Goal: Download file/media

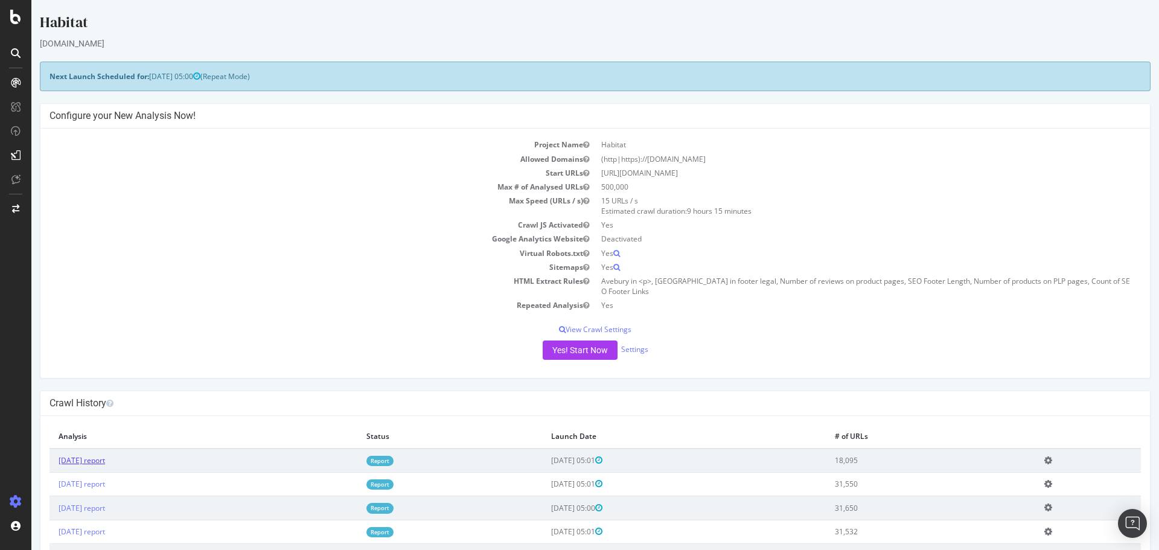
click at [105, 464] on link "[DATE] report" at bounding box center [82, 460] width 46 height 10
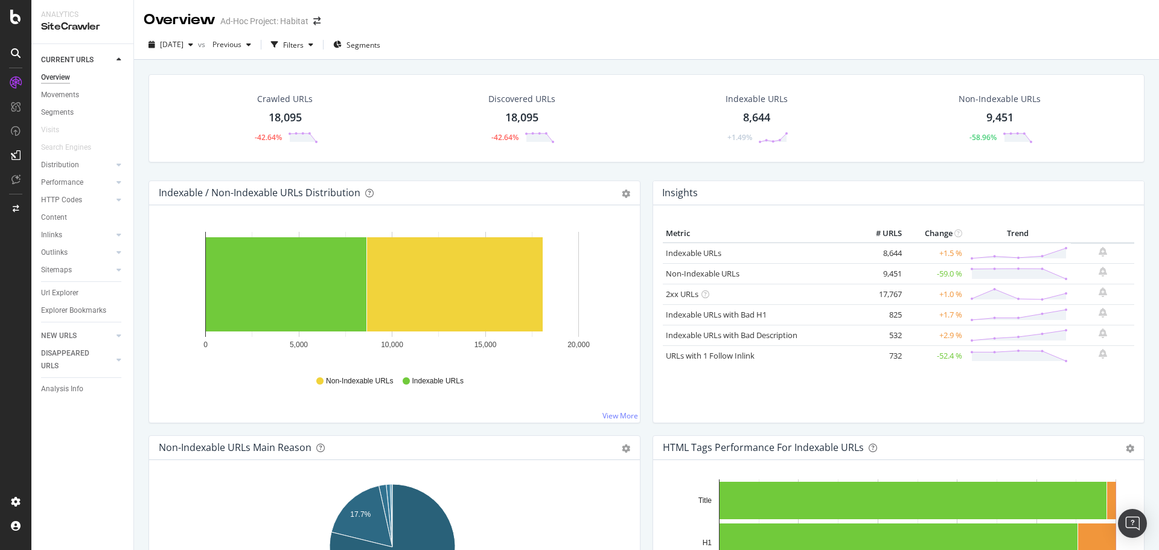
click at [293, 111] on div "18,095" at bounding box center [285, 118] width 33 height 16
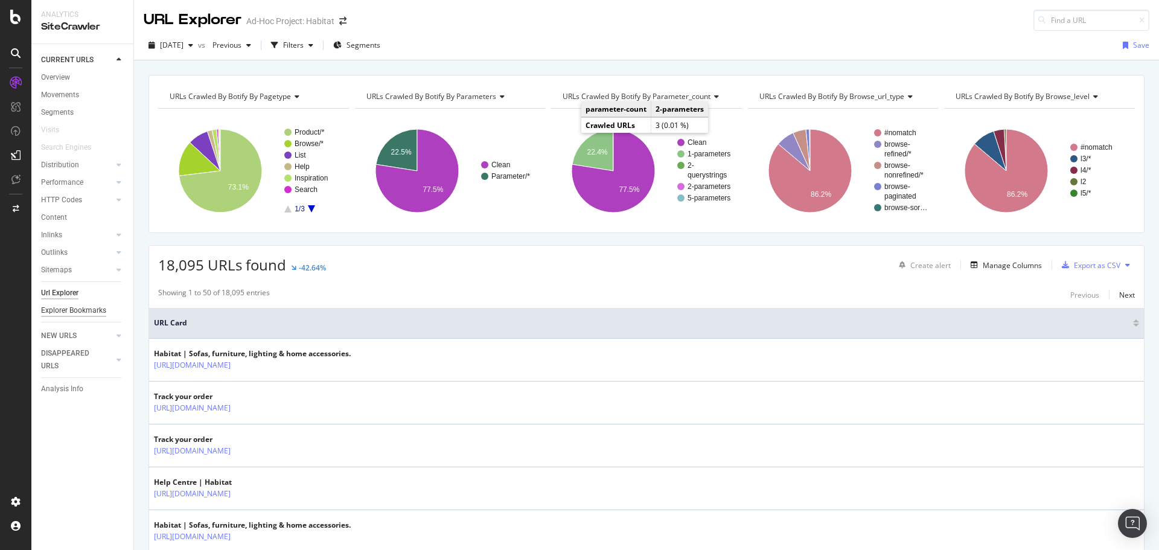
click at [66, 307] on div "Explorer Bookmarks" at bounding box center [73, 310] width 65 height 13
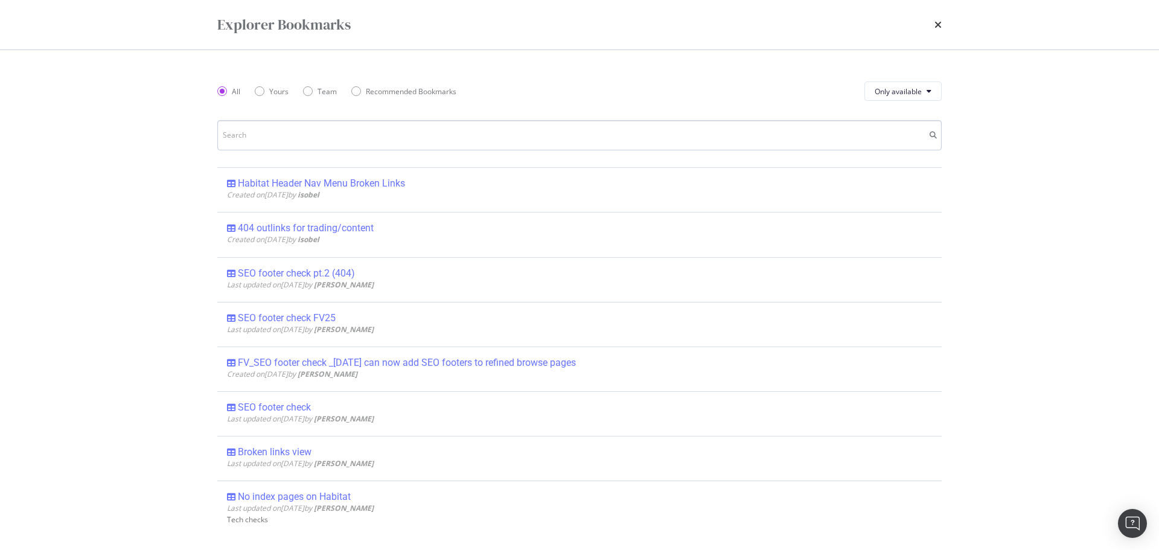
click at [297, 138] on input "modal" at bounding box center [579, 135] width 724 height 30
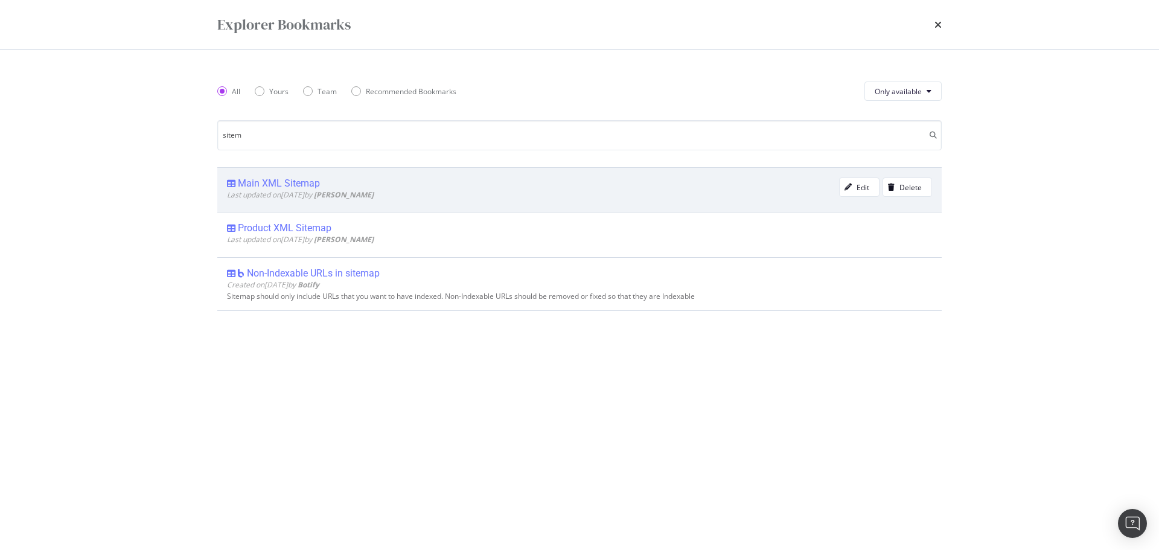
type input "sitem"
drag, startPoint x: 306, startPoint y: 181, endPoint x: 288, endPoint y: 185, distance: 18.5
click at [288, 185] on div "Main XML Sitemap" at bounding box center [279, 183] width 82 height 12
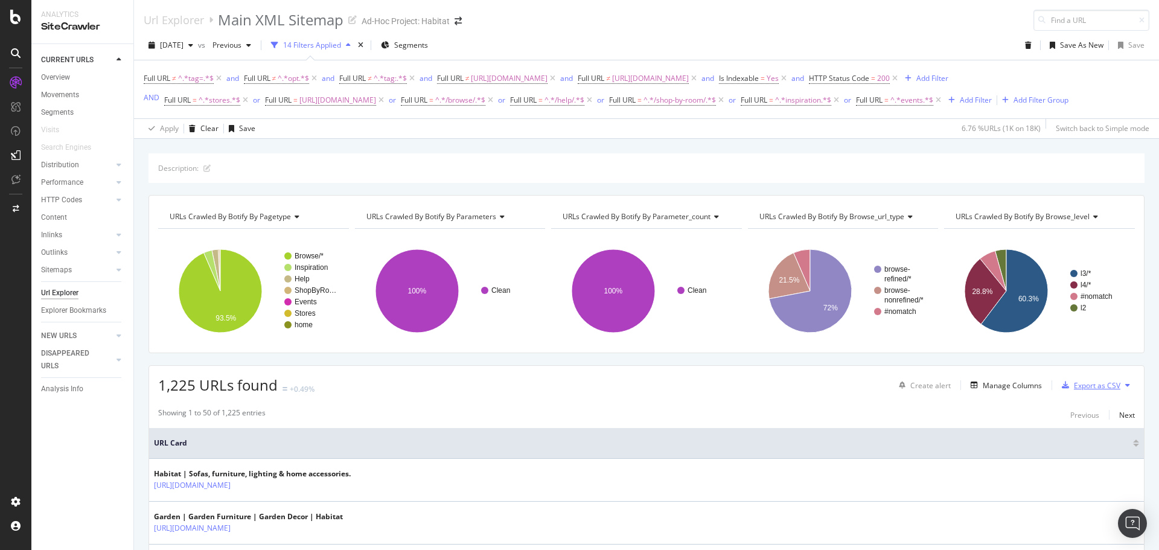
click at [1076, 394] on div "Export as CSV" at bounding box center [1088, 385] width 63 height 18
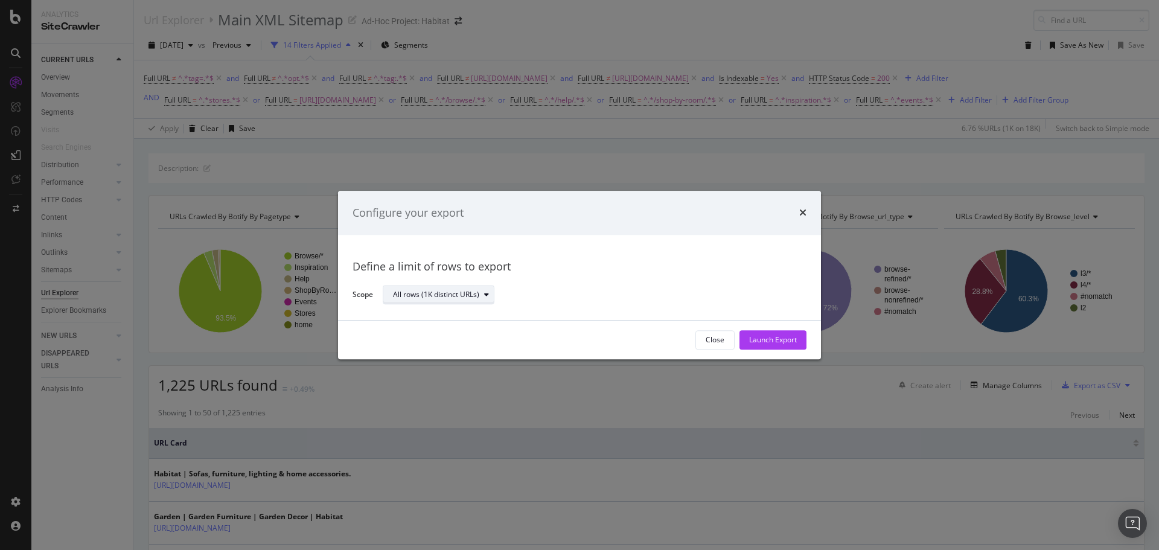
click at [431, 296] on div "All rows (1K distinct URLs)" at bounding box center [436, 295] width 86 height 7
click at [750, 341] on div "Launch Export" at bounding box center [773, 340] width 48 height 10
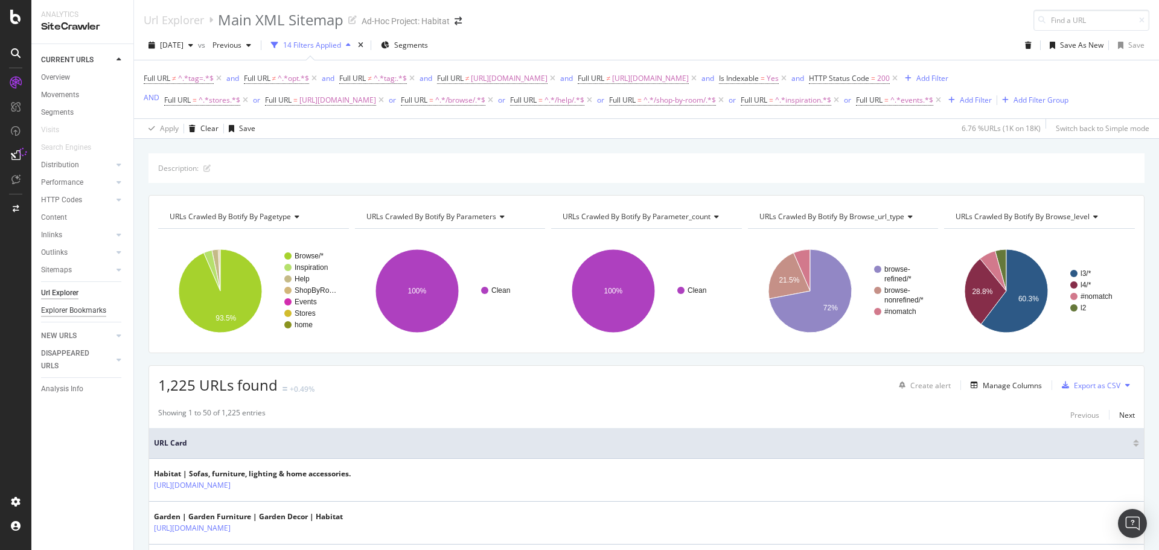
click at [68, 311] on div "Explorer Bookmarks" at bounding box center [73, 310] width 65 height 13
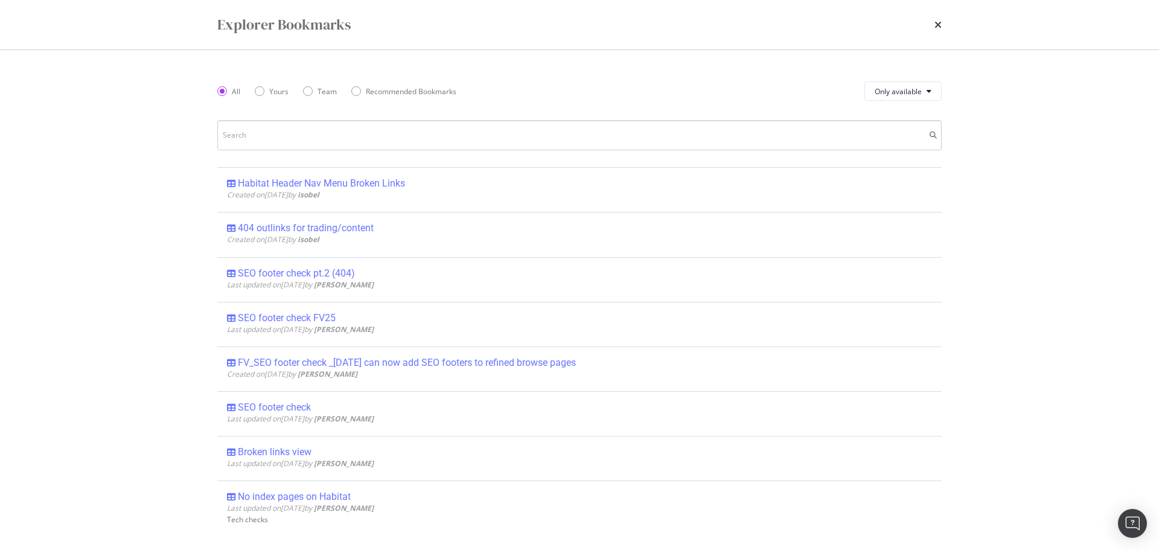
click at [297, 134] on input "modal" at bounding box center [579, 135] width 724 height 30
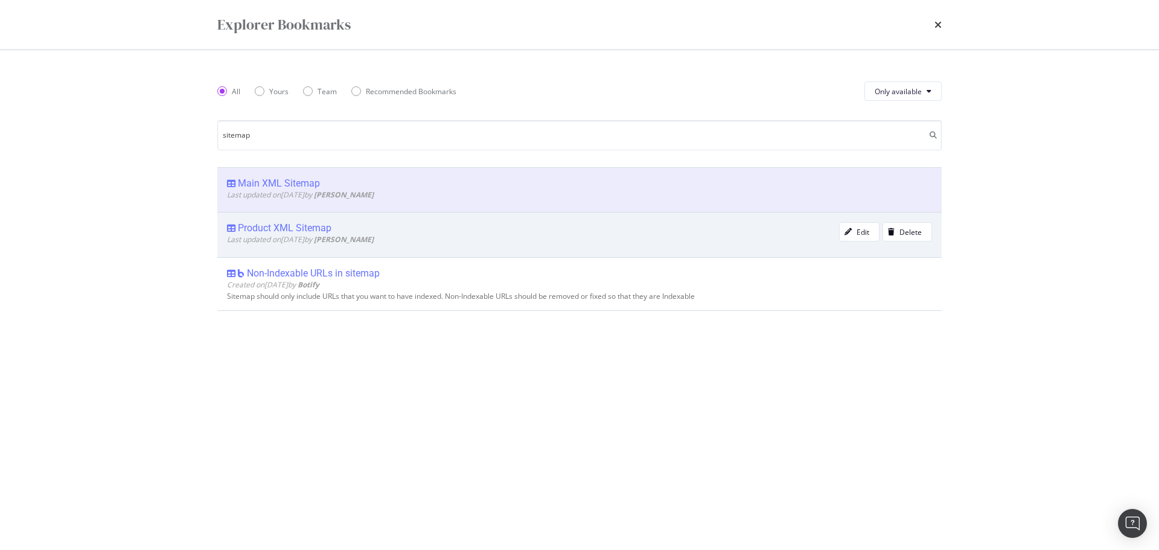
type input "sitemap"
click at [304, 228] on div "Product XML Sitemap" at bounding box center [285, 228] width 94 height 12
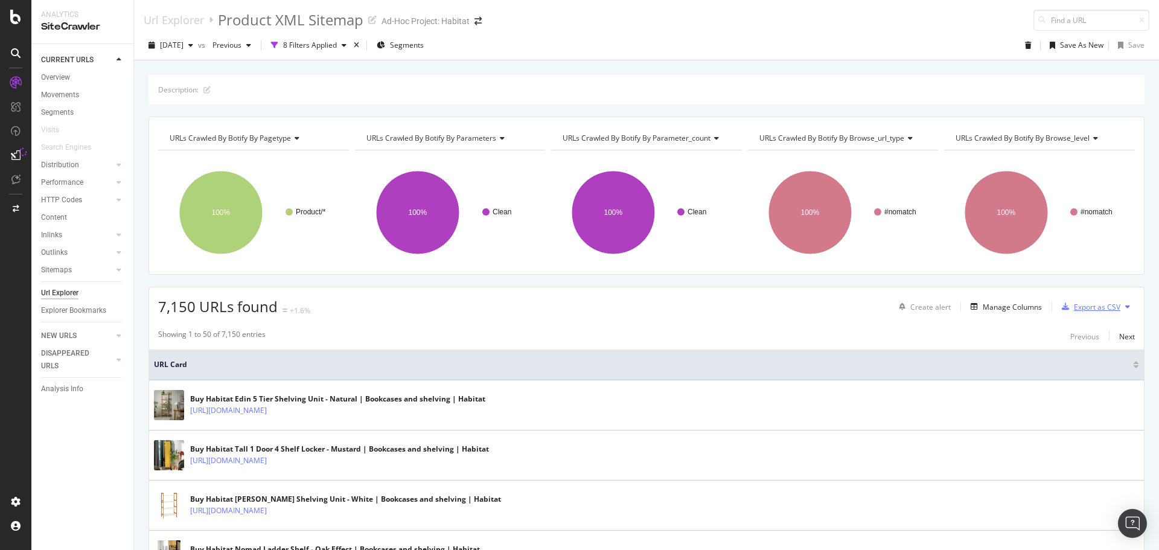
click at [1080, 302] on div "Export as CSV" at bounding box center [1097, 307] width 46 height 10
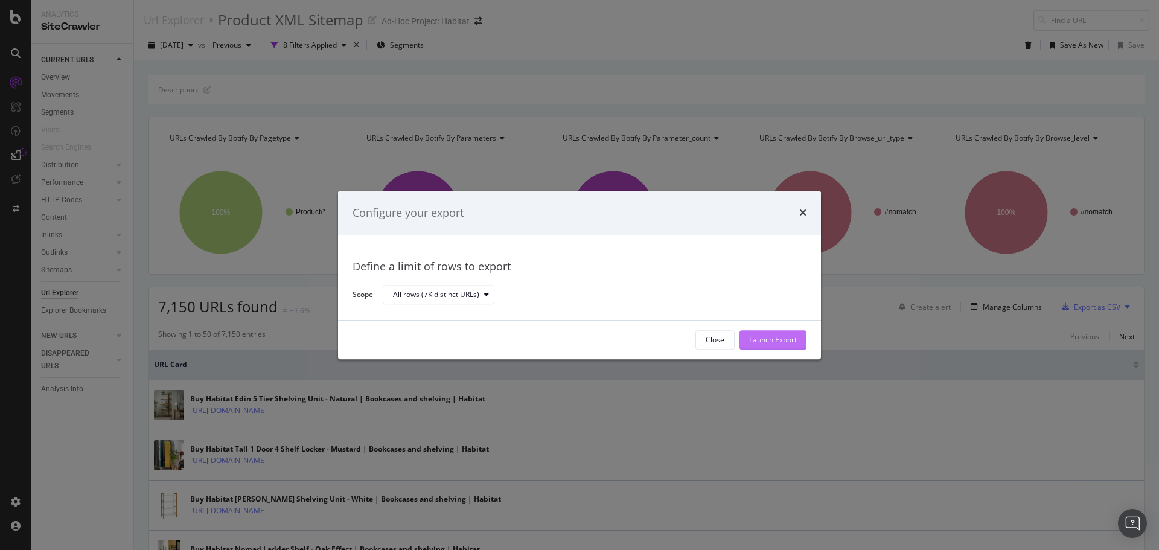
click at [772, 331] on div "Launch Export" at bounding box center [773, 340] width 48 height 18
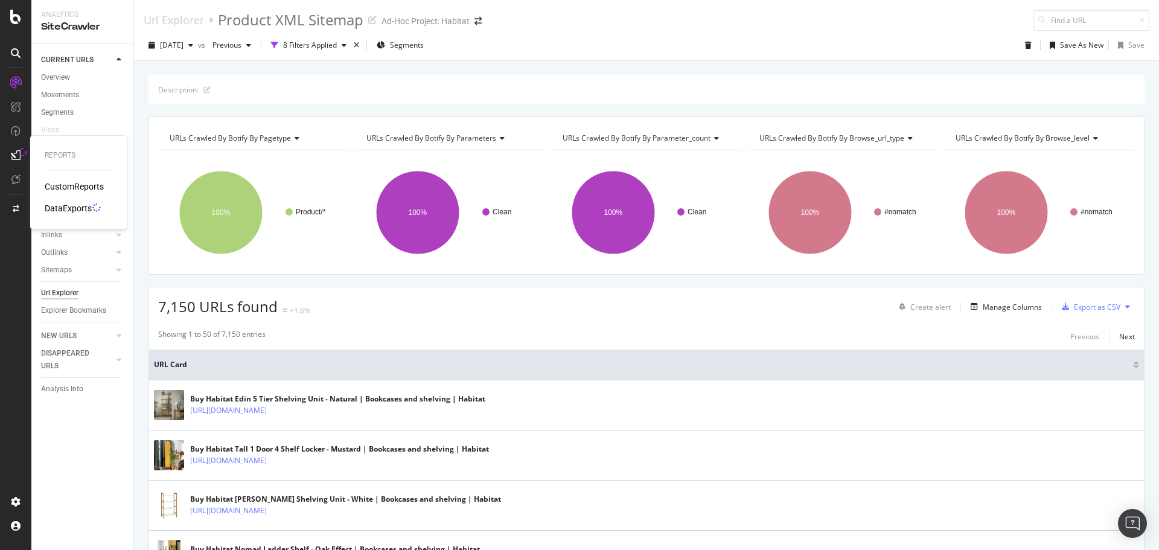
click at [4, 151] on link at bounding box center [15, 154] width 29 height 19
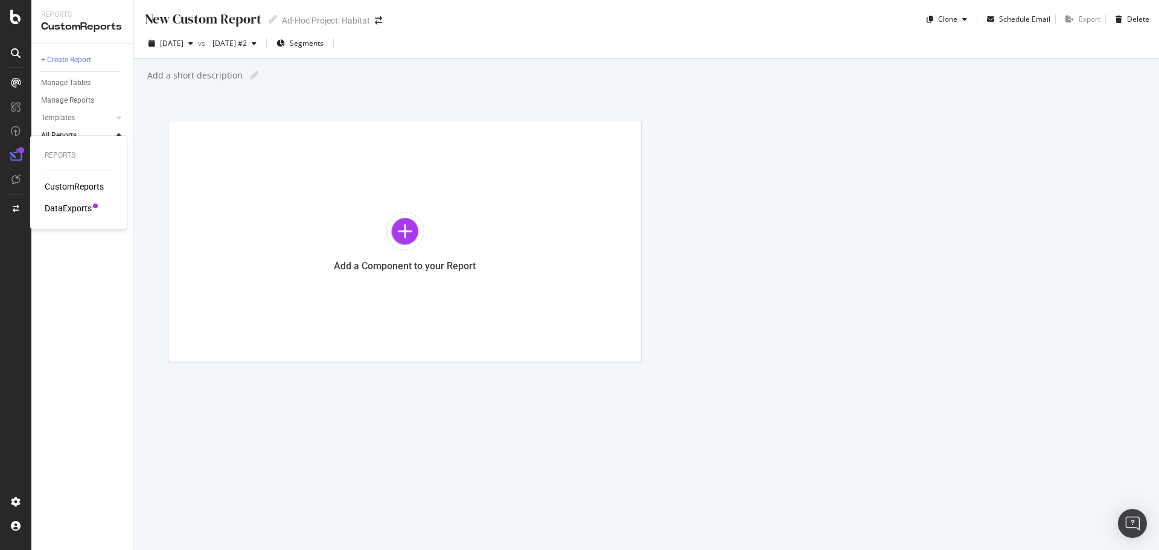
click at [56, 211] on div "DataExports" at bounding box center [68, 208] width 47 height 12
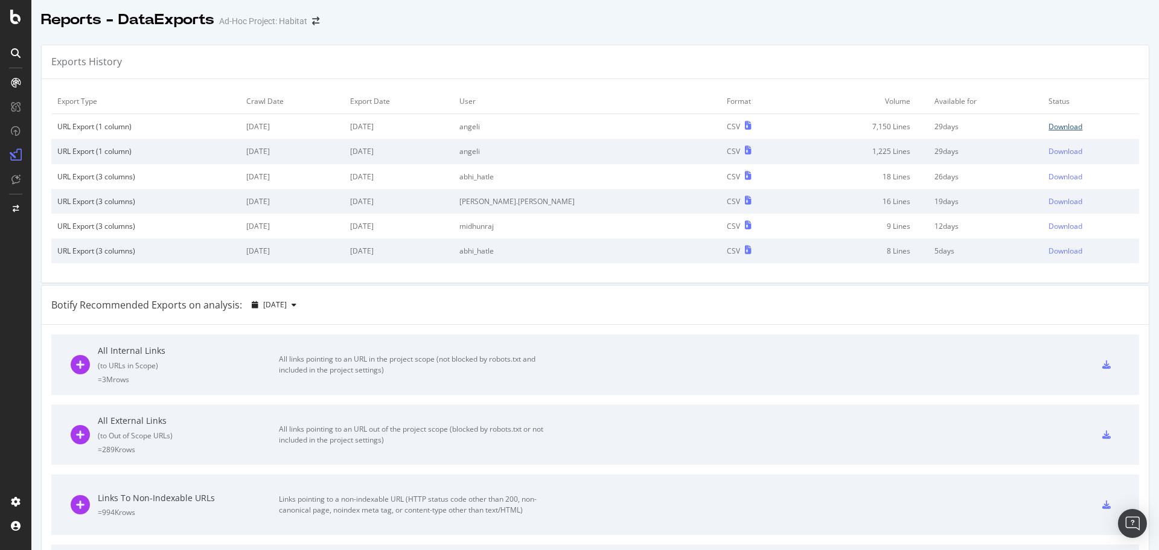
click at [1048, 123] on div "Download" at bounding box center [1065, 126] width 34 height 10
click at [1054, 152] on div "Download" at bounding box center [1065, 151] width 34 height 10
